Goal: Check status

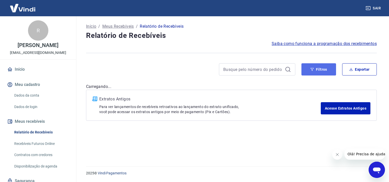
click at [321, 70] on button "Filtros" at bounding box center [318, 69] width 35 height 12
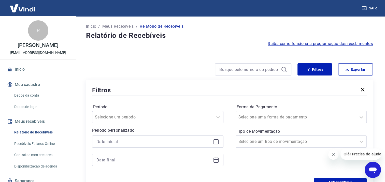
click at [216, 145] on icon at bounding box center [215, 141] width 5 height 5
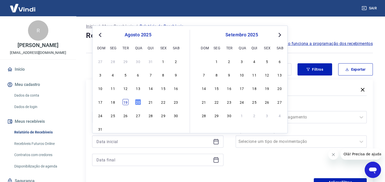
click at [124, 101] on div "19" at bounding box center [125, 102] width 6 height 6
type input "[DATE]"
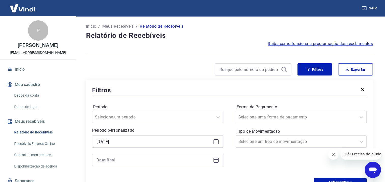
click at [217, 160] on icon at bounding box center [216, 160] width 6 height 6
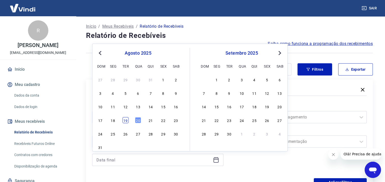
click at [123, 122] on div "19" at bounding box center [125, 120] width 6 height 6
type input "[DATE]"
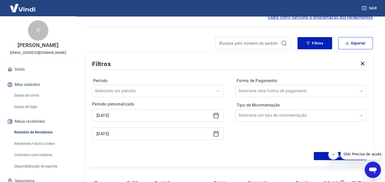
scroll to position [51, 0]
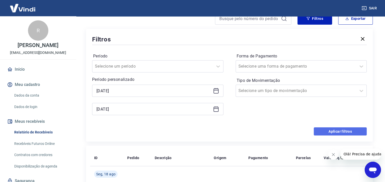
click at [333, 131] on button "Aplicar filtros" at bounding box center [340, 131] width 53 height 8
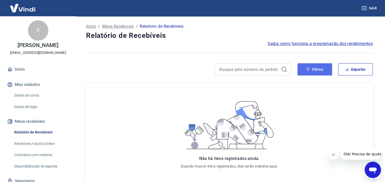
click at [317, 71] on button "Filtros" at bounding box center [314, 69] width 35 height 12
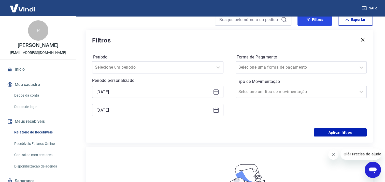
scroll to position [51, 0]
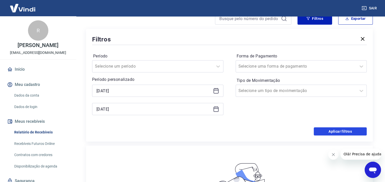
click at [326, 129] on button "Aplicar filtros" at bounding box center [340, 131] width 53 height 8
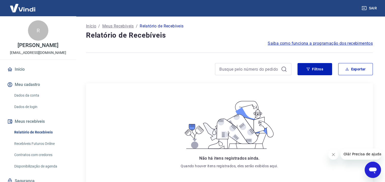
scroll to position [0, 0]
click at [318, 68] on button "Filtros" at bounding box center [314, 69] width 35 height 12
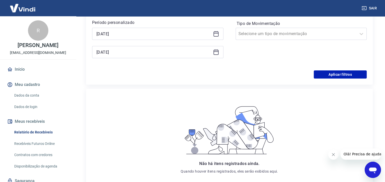
scroll to position [107, 0]
